Goal: Task Accomplishment & Management: Manage account settings

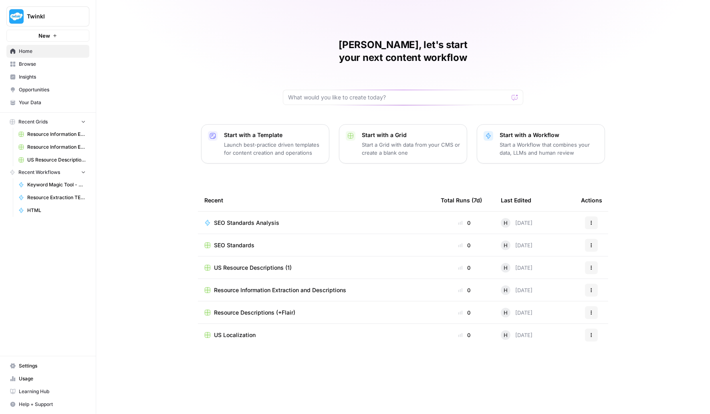
click at [246, 241] on span "SEO Standards" at bounding box center [234, 245] width 40 height 8
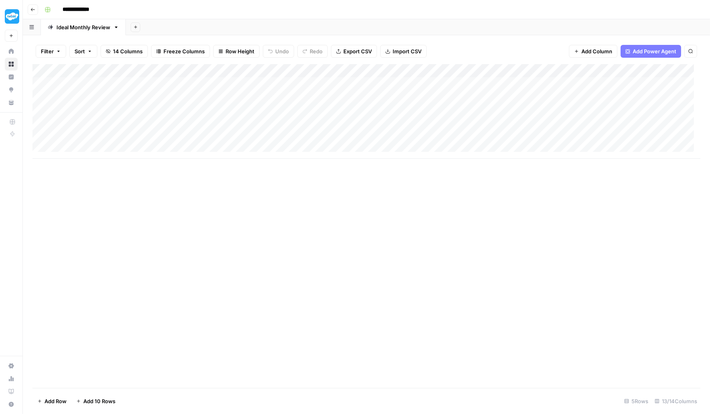
click at [116, 30] on link "Ideal Monthly Review" at bounding box center [83, 27] width 85 height 16
click at [117, 26] on icon "button" at bounding box center [116, 27] width 3 height 2
click at [596, 84] on div "Add Column" at bounding box center [366, 111] width 668 height 95
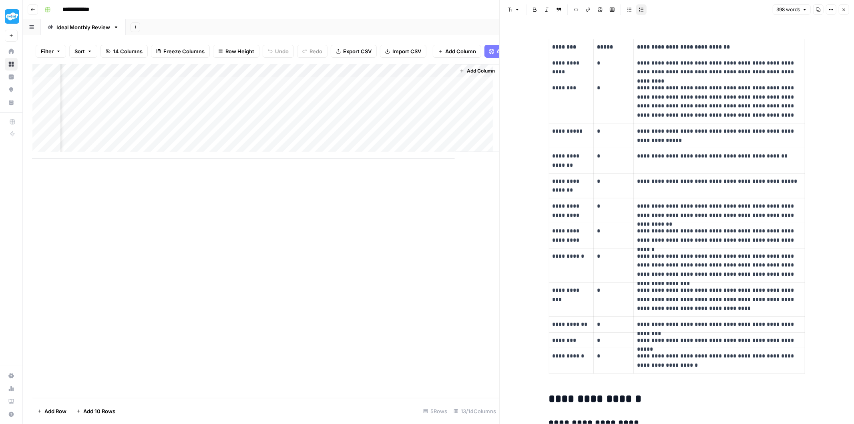
scroll to position [44, 0]
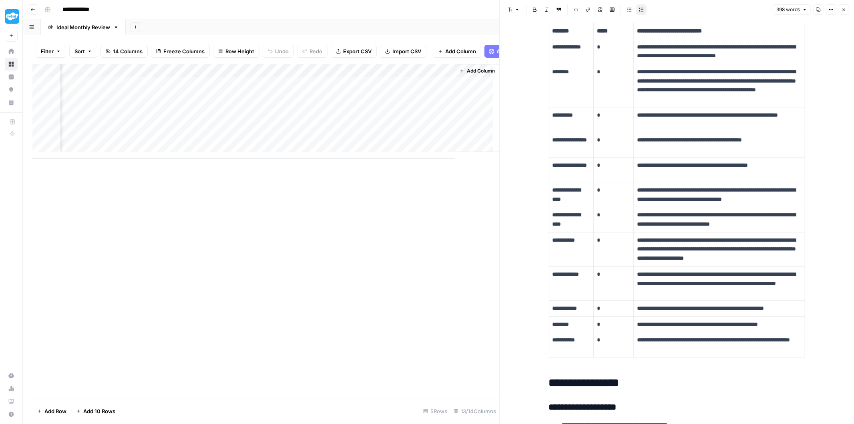
drag, startPoint x: 358, startPoint y: 161, endPoint x: 317, endPoint y: 160, distance: 40.5
click at [316, 159] on div "Add Column" at bounding box center [265, 111] width 467 height 95
click at [282, 76] on div "Add Column" at bounding box center [265, 111] width 467 height 95
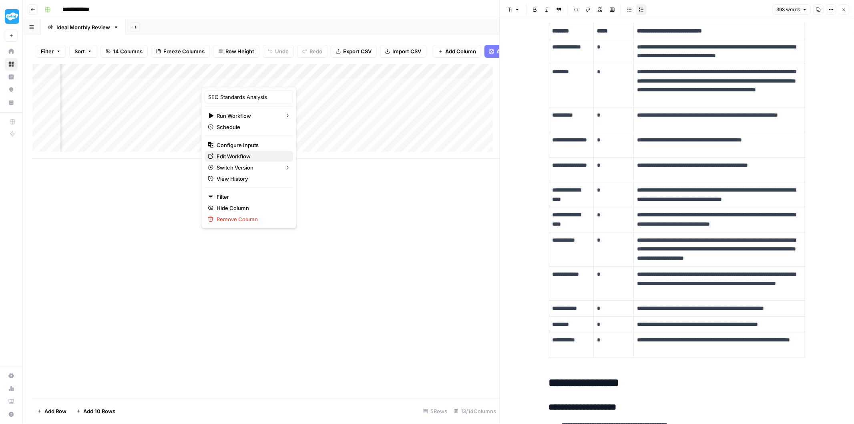
click at [234, 157] on span "Edit Workflow" at bounding box center [252, 156] width 70 height 8
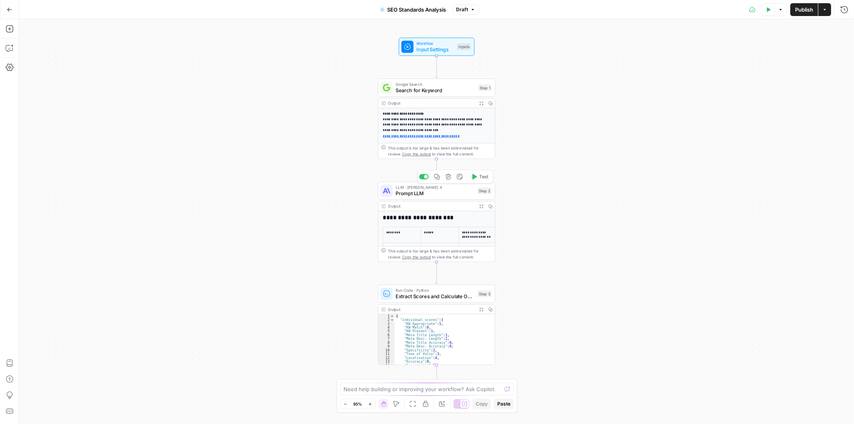
click at [426, 192] on span "Prompt LLM" at bounding box center [435, 193] width 79 height 8
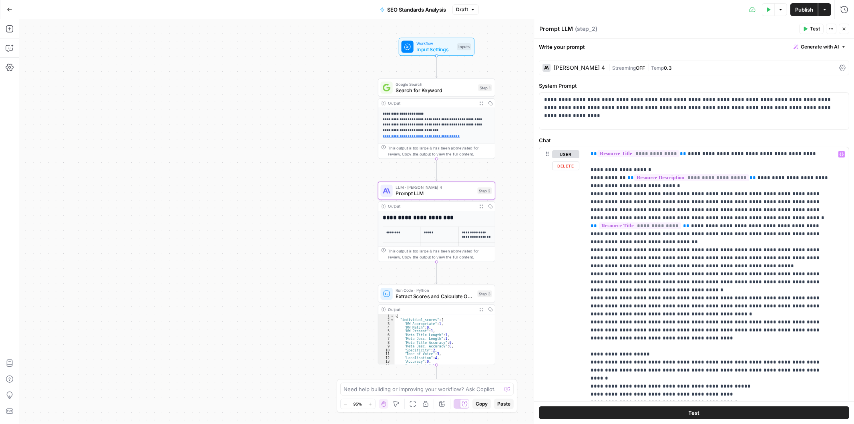
scroll to position [372, 0]
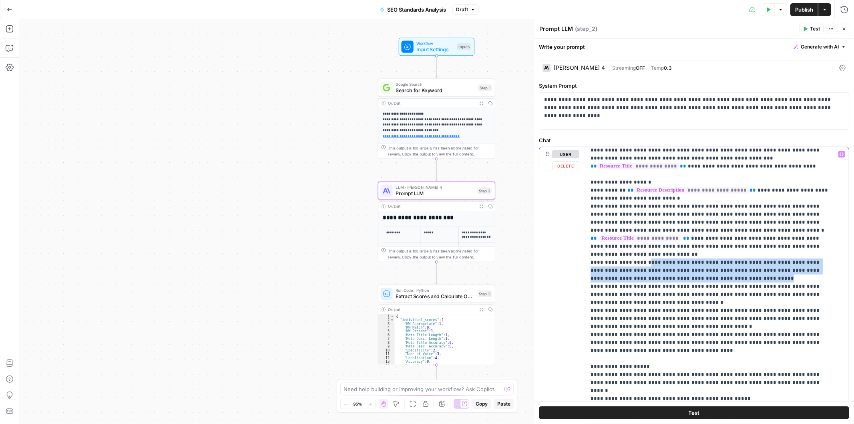
drag, startPoint x: 642, startPoint y: 229, endPoint x: 709, endPoint y: 245, distance: 68.3
click at [709, 245] on p "**********" at bounding box center [711, 146] width 240 height 737
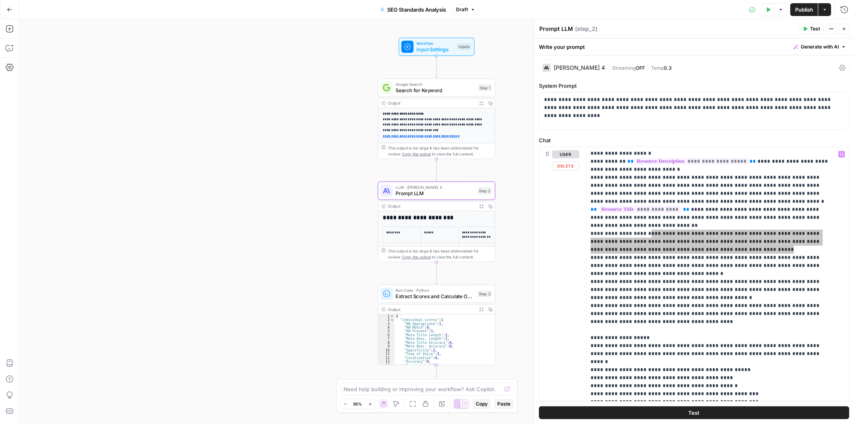
scroll to position [417, 0]
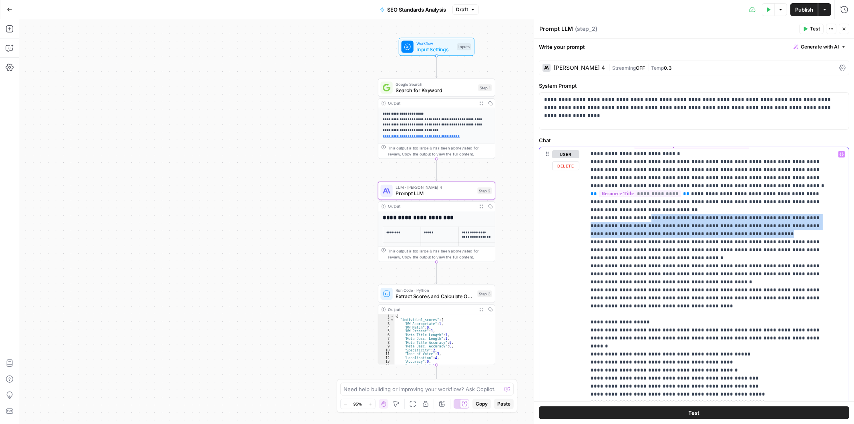
click at [661, 195] on p "**********" at bounding box center [711, 101] width 240 height 737
drag, startPoint x: 642, startPoint y: 185, endPoint x: 709, endPoint y: 199, distance: 68.3
click at [709, 199] on p "**********" at bounding box center [711, 101] width 240 height 737
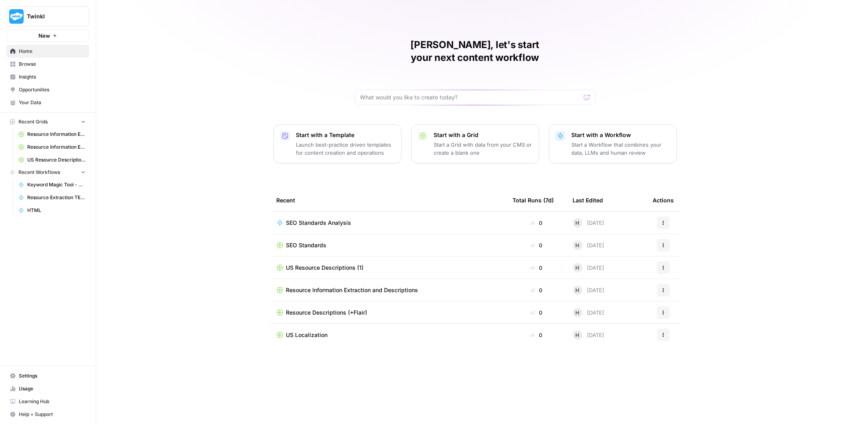
click at [28, 392] on span "Usage" at bounding box center [52, 388] width 67 height 7
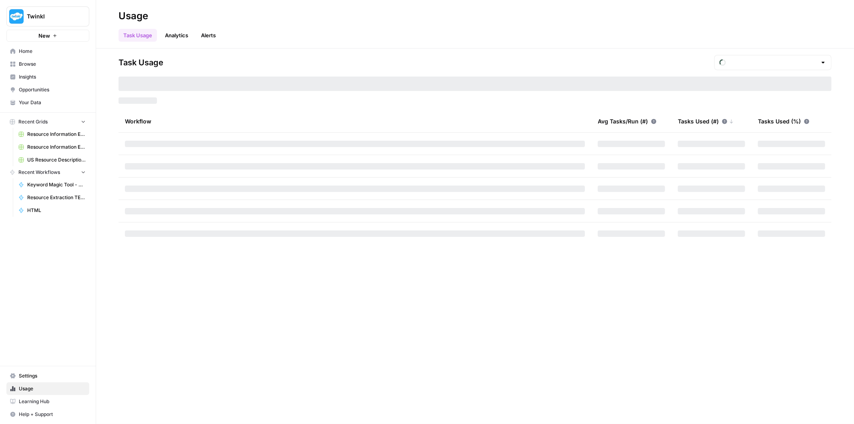
type input "October Tasks"
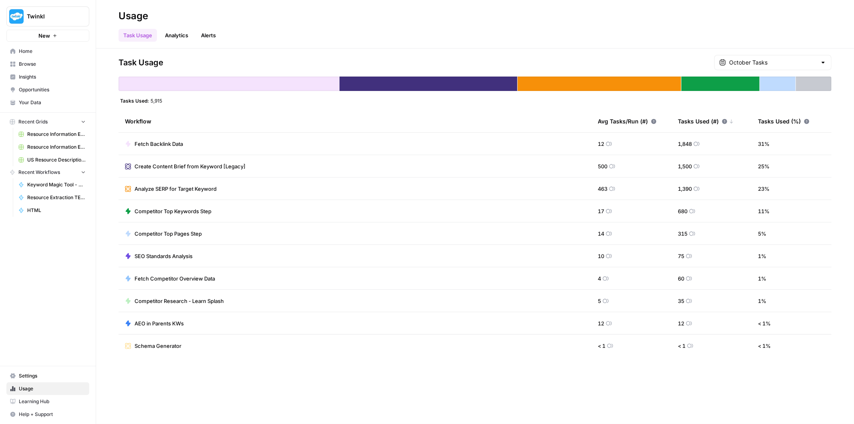
click at [175, 37] on link "Analytics" at bounding box center [176, 35] width 33 height 13
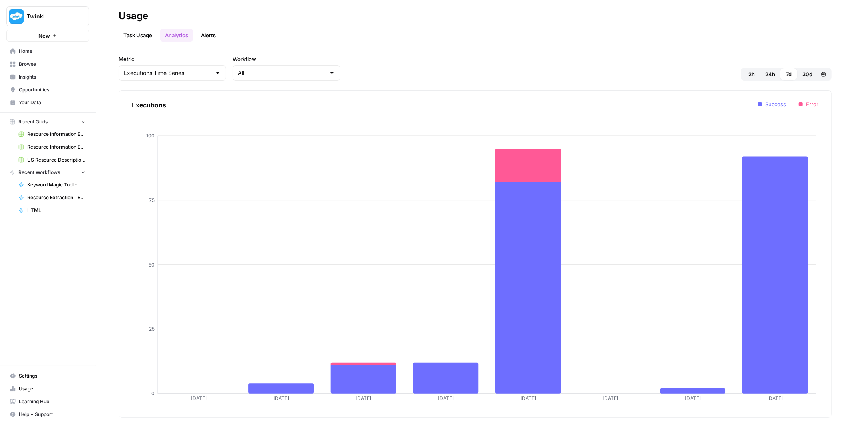
click at [134, 34] on link "Task Usage" at bounding box center [138, 35] width 38 height 13
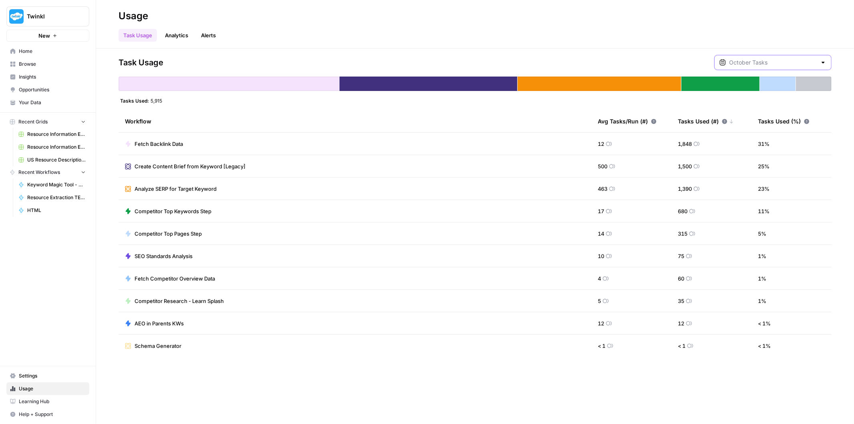
click at [756, 60] on input "text" at bounding box center [773, 62] width 88 height 8
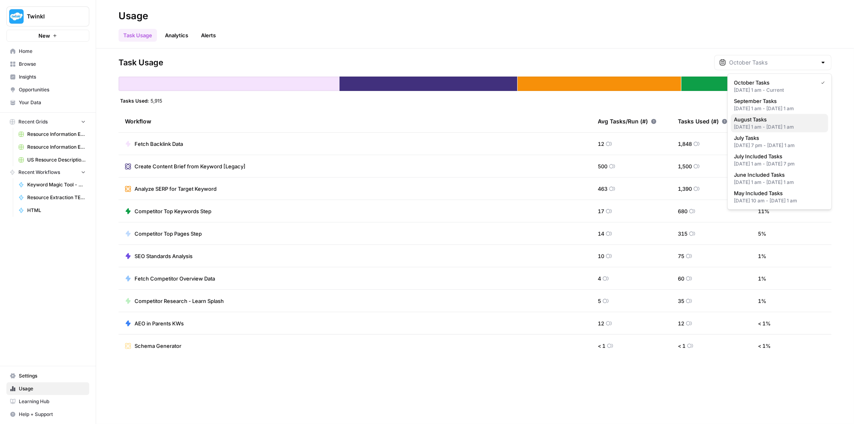
click at [771, 123] on div "Aug 1, 2025 1 am - Sep 1, 2025 1 am" at bounding box center [779, 126] width 91 height 7
type input "August Tasks"
